Goal: Check status

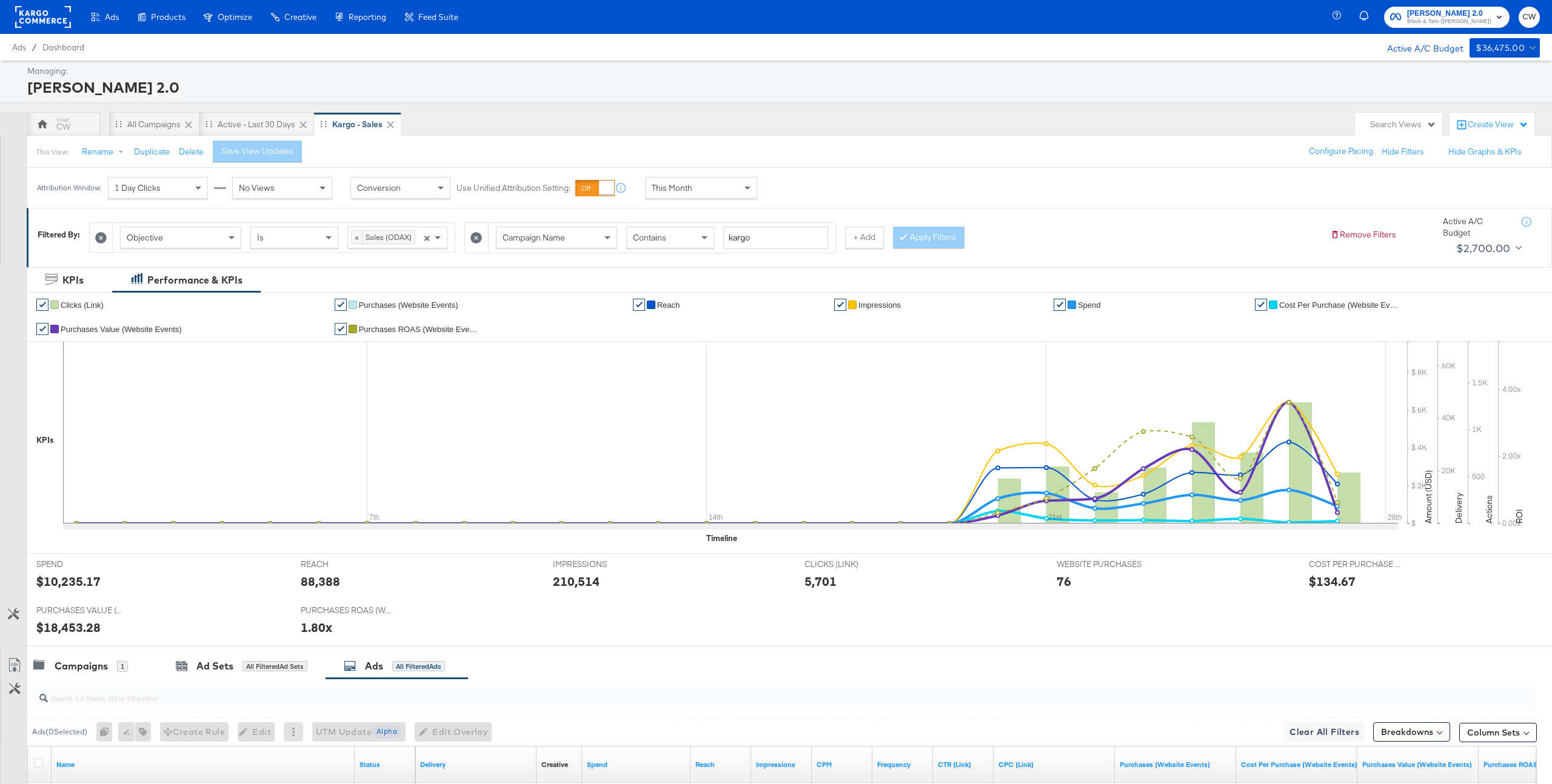
scroll to position [195, 0]
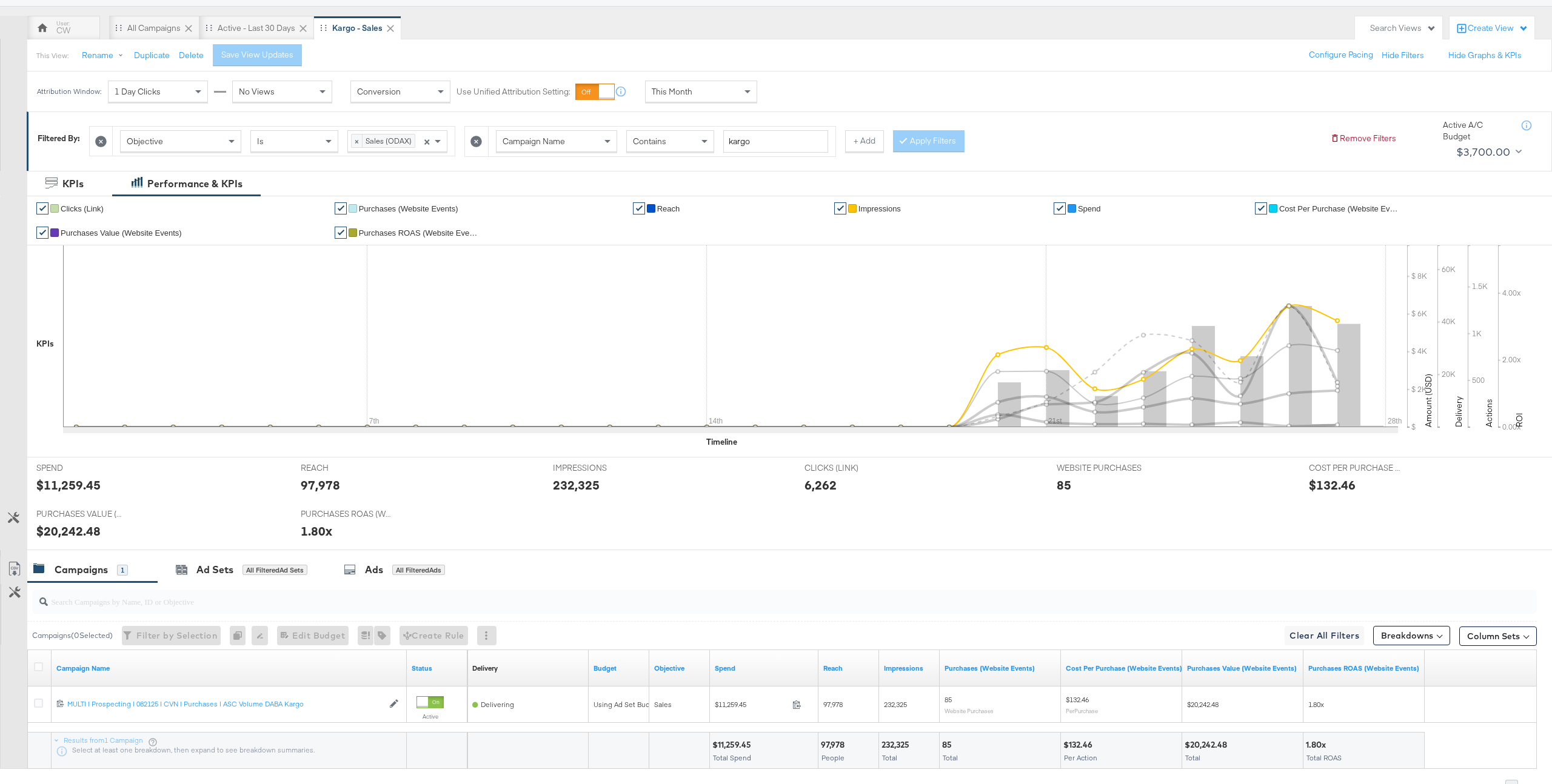
scroll to position [161, 0]
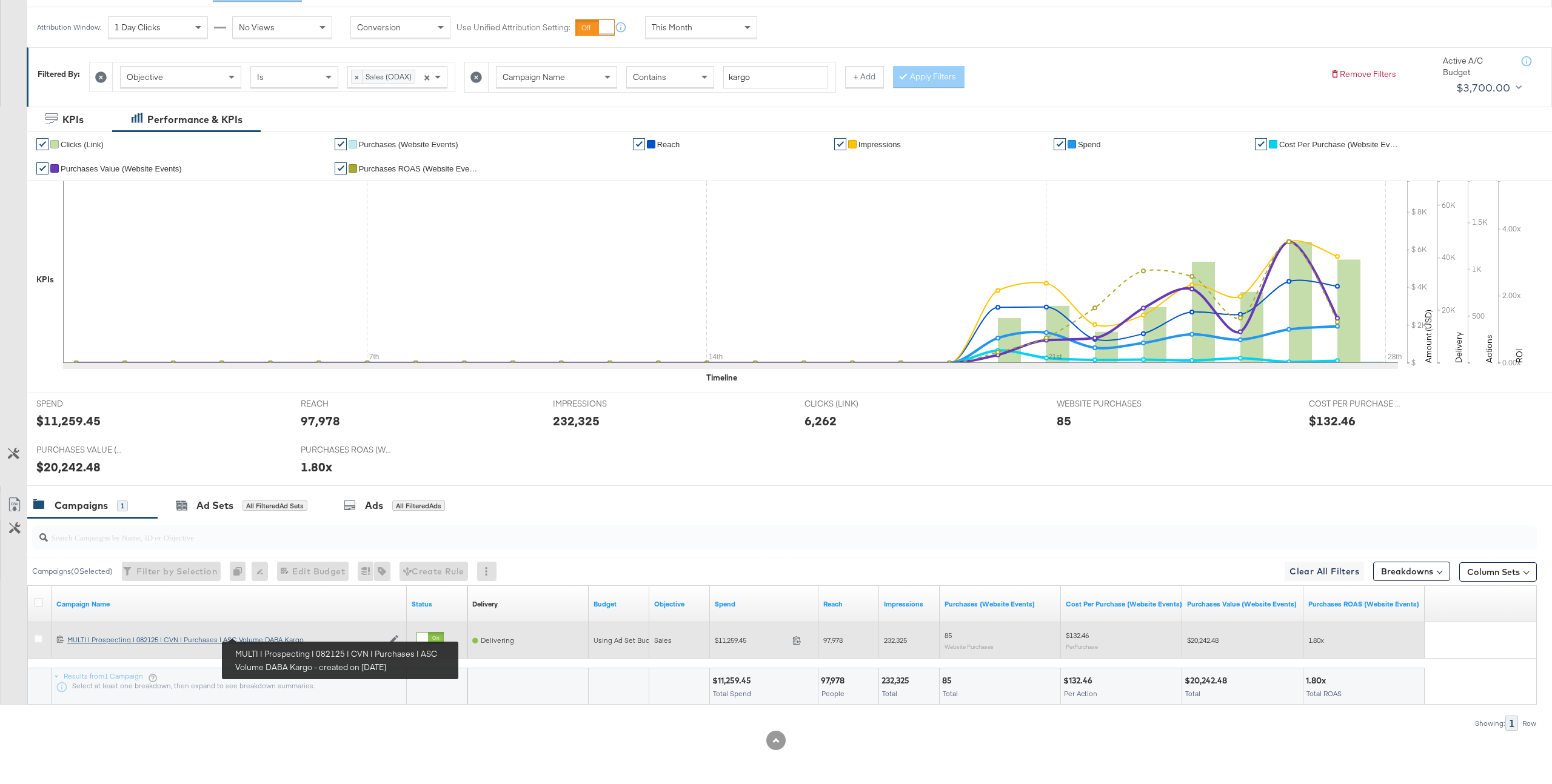
click at [267, 636] on div "MULTI | Prospecting | 082125 | CVN | Purchases | ASC Volume DABA Kargo MULTI | …" at bounding box center [226, 640] width 316 height 10
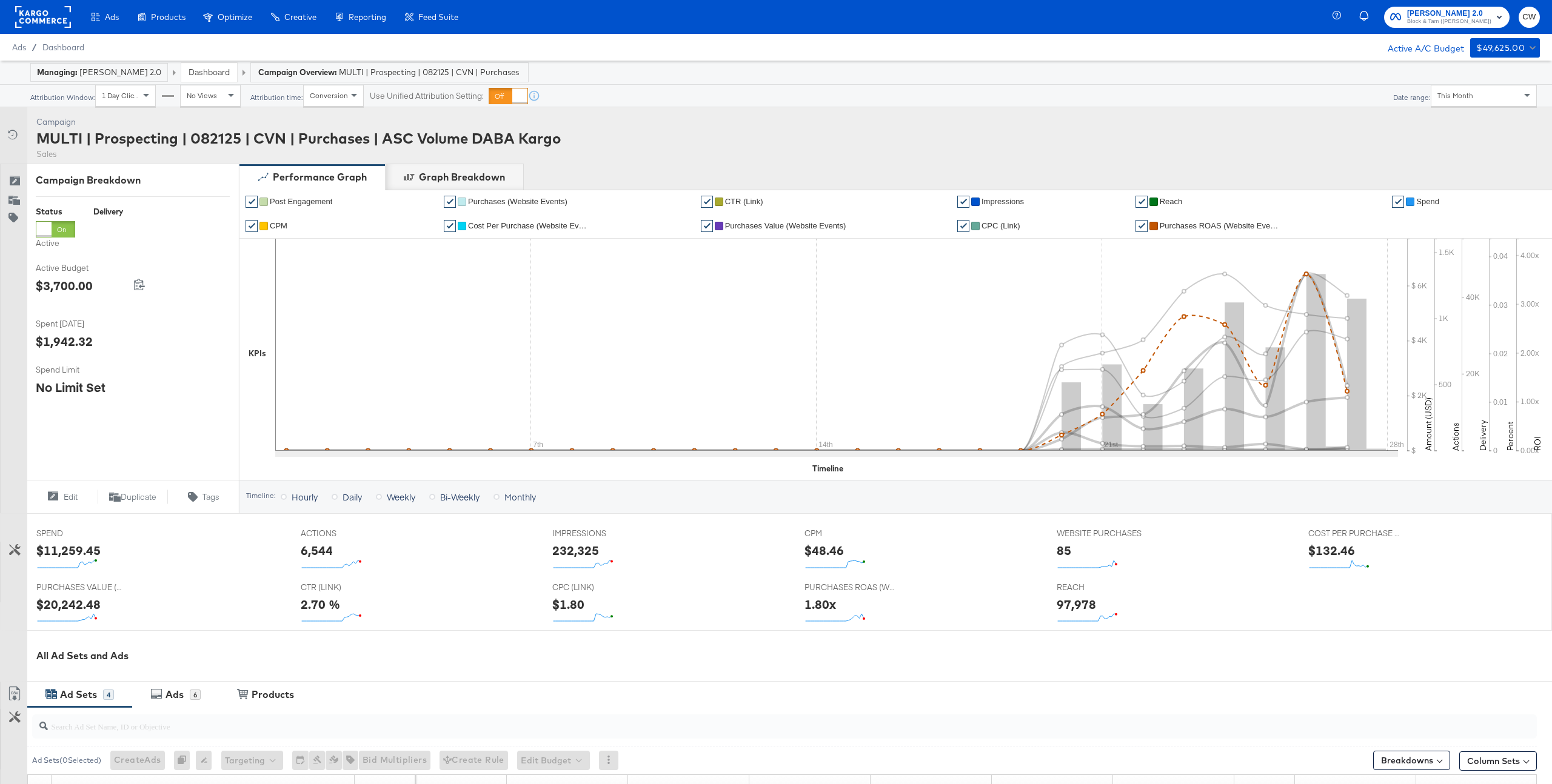
click at [1184, 222] on span "Purchases ROAS (Website Events)" at bounding box center [1220, 225] width 121 height 9
